Goal: Find specific page/section: Find specific page/section

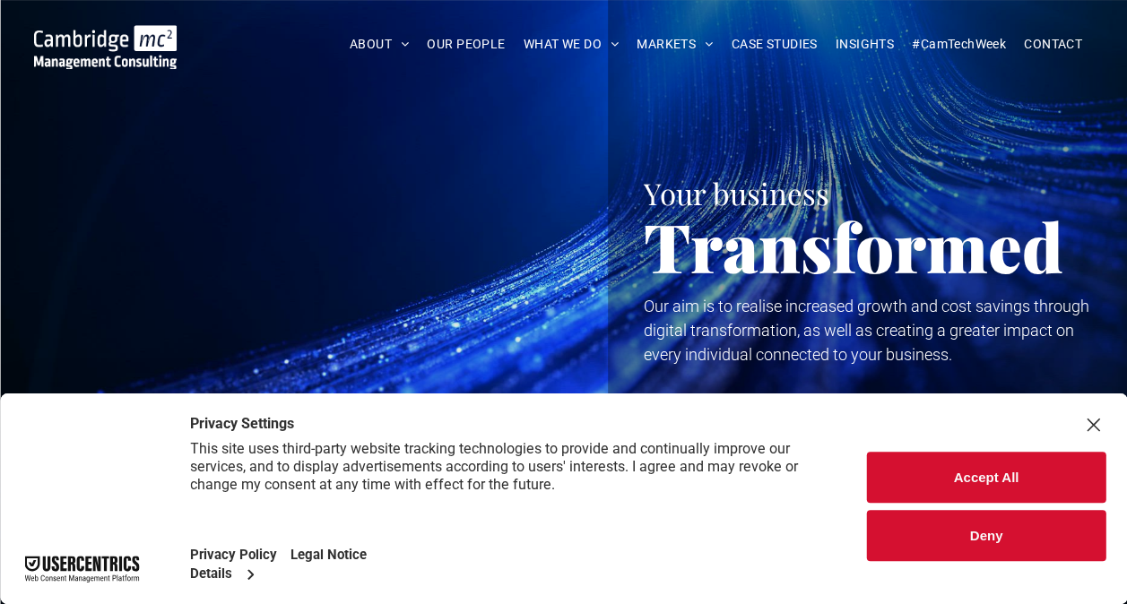
click at [963, 462] on button "Accept All" at bounding box center [986, 477] width 238 height 51
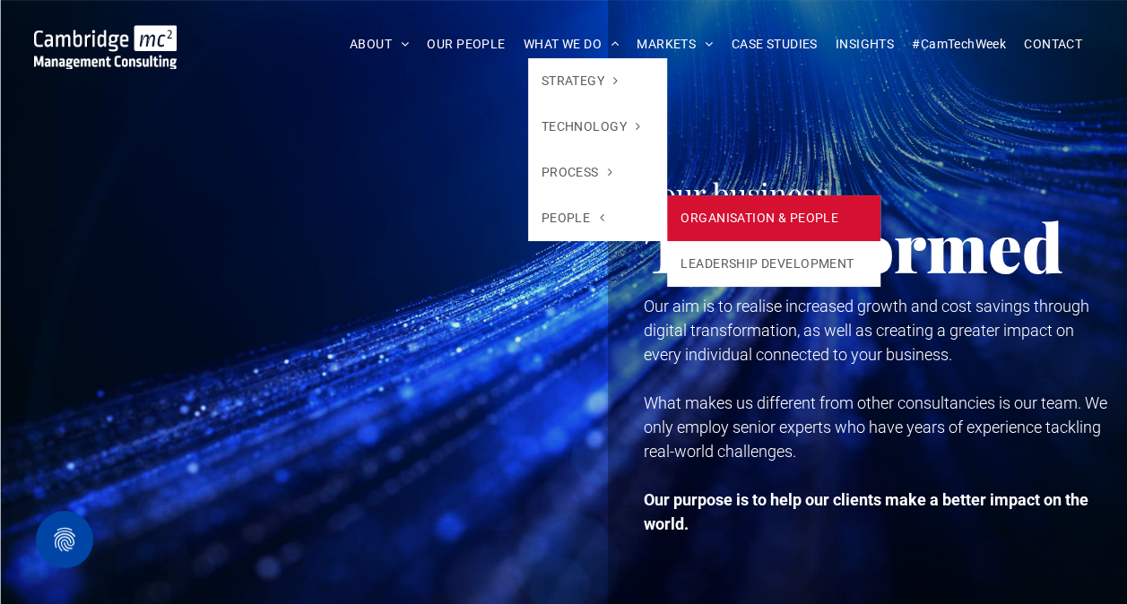
click at [734, 219] on link "ORGANISATION & PEOPLE" at bounding box center [773, 218] width 213 height 46
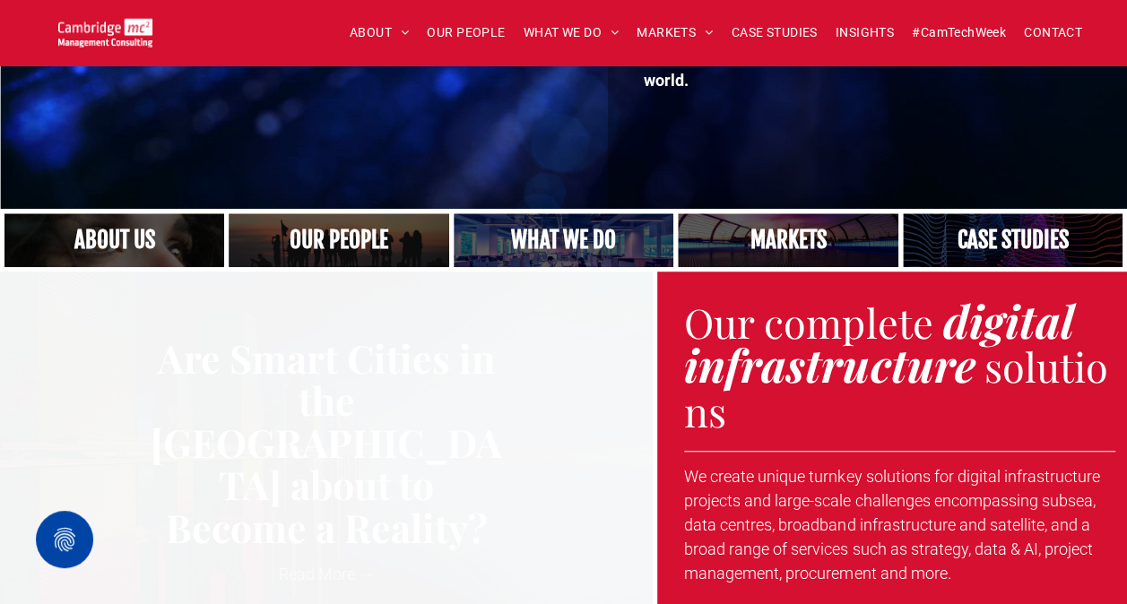
scroll to position [448, 0]
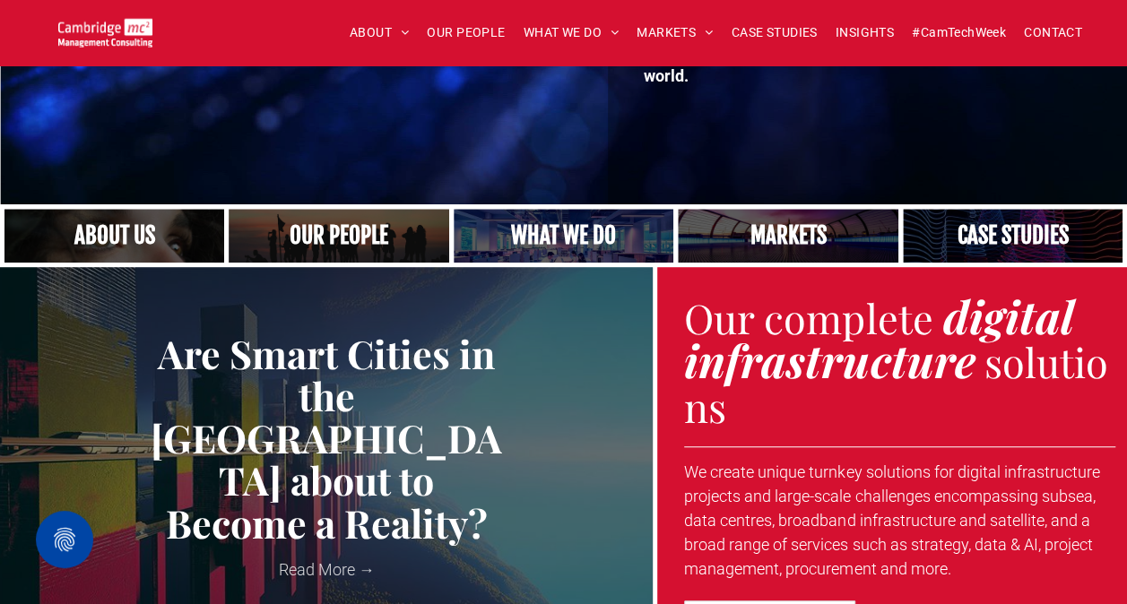
click at [317, 239] on link "A crowd in silhouette at sunset, on a rise or lookout point" at bounding box center [338, 235] width 233 height 57
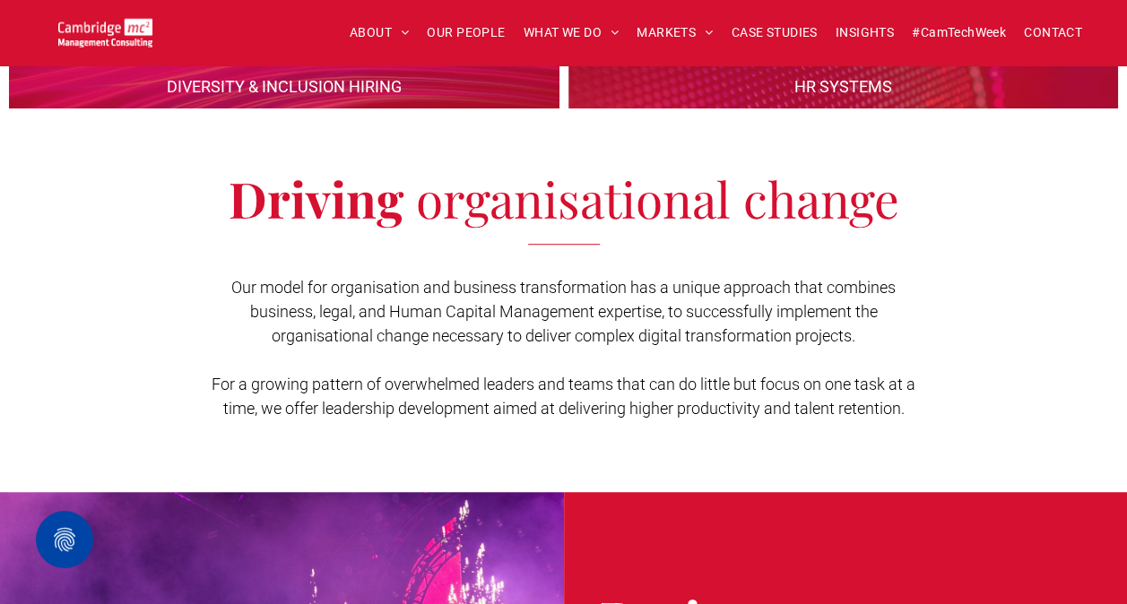
scroll to position [359, 0]
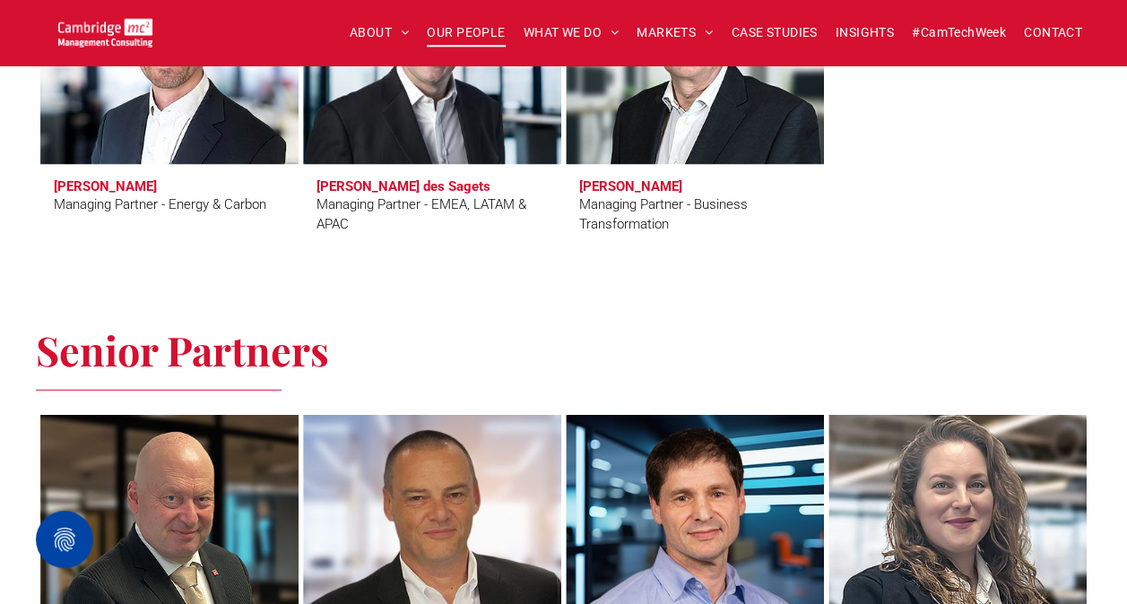
scroll to position [2151, 0]
